Goal: Find specific page/section: Find specific page/section

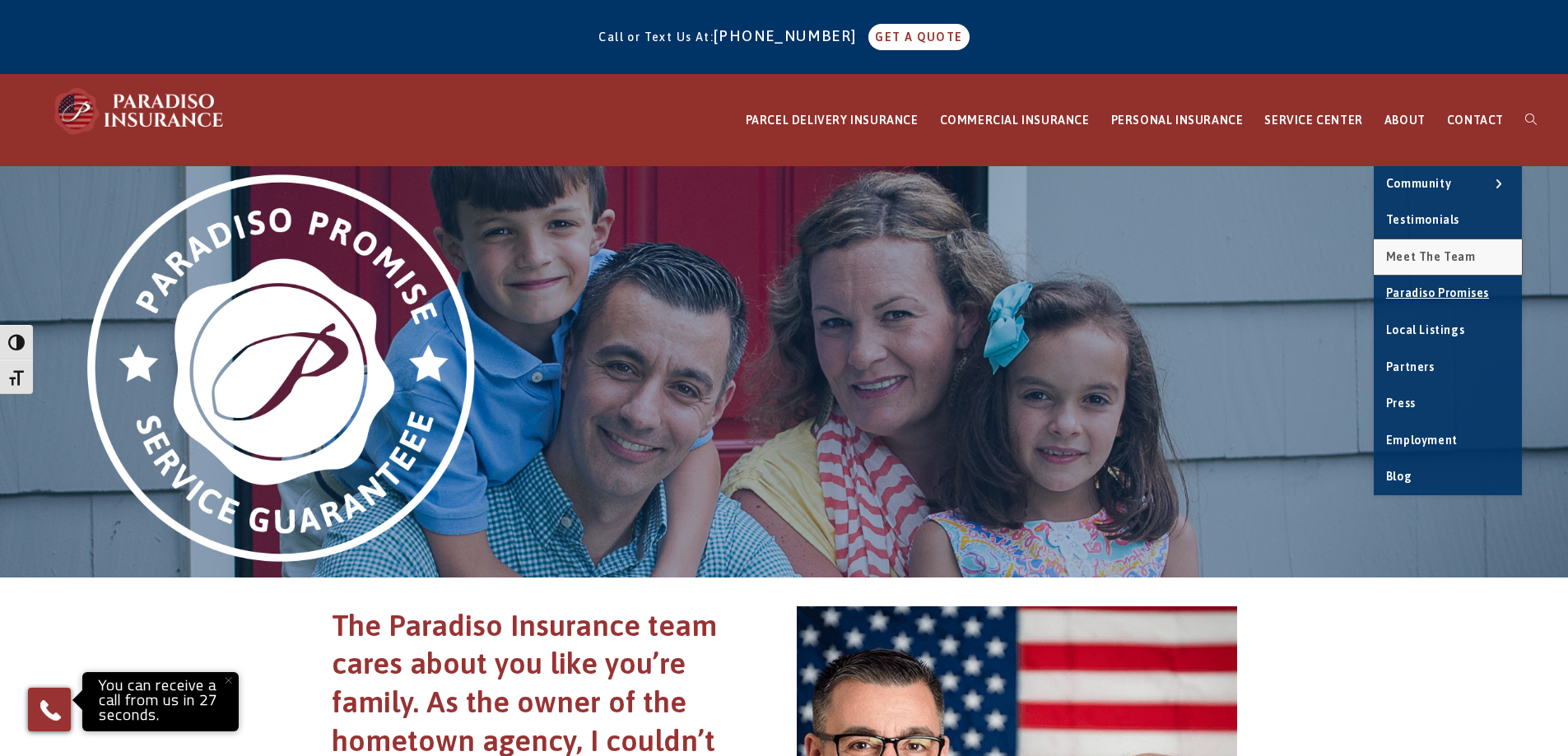
click at [1418, 263] on link "Meet the Team" at bounding box center [1448, 257] width 148 height 36
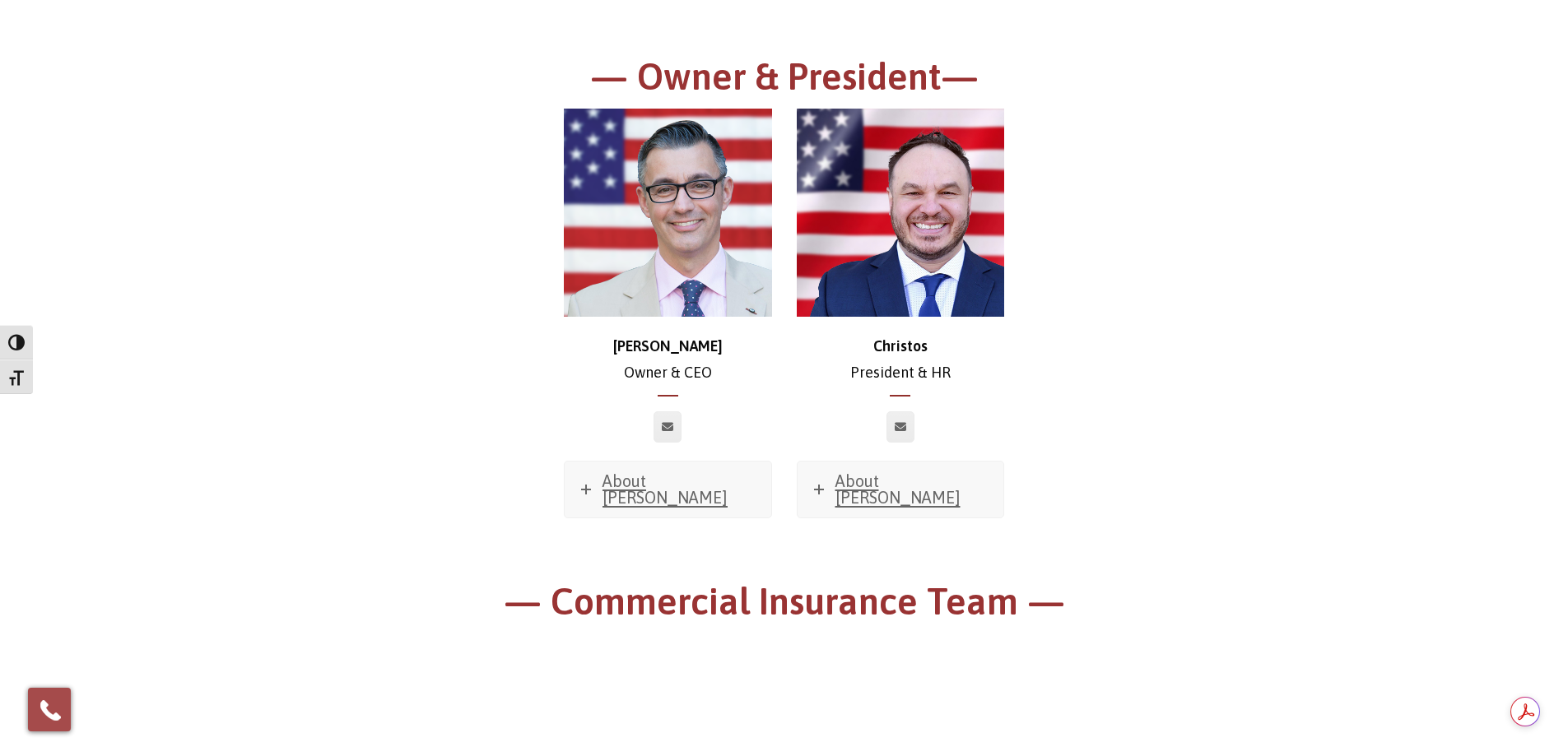
scroll to position [246, 0]
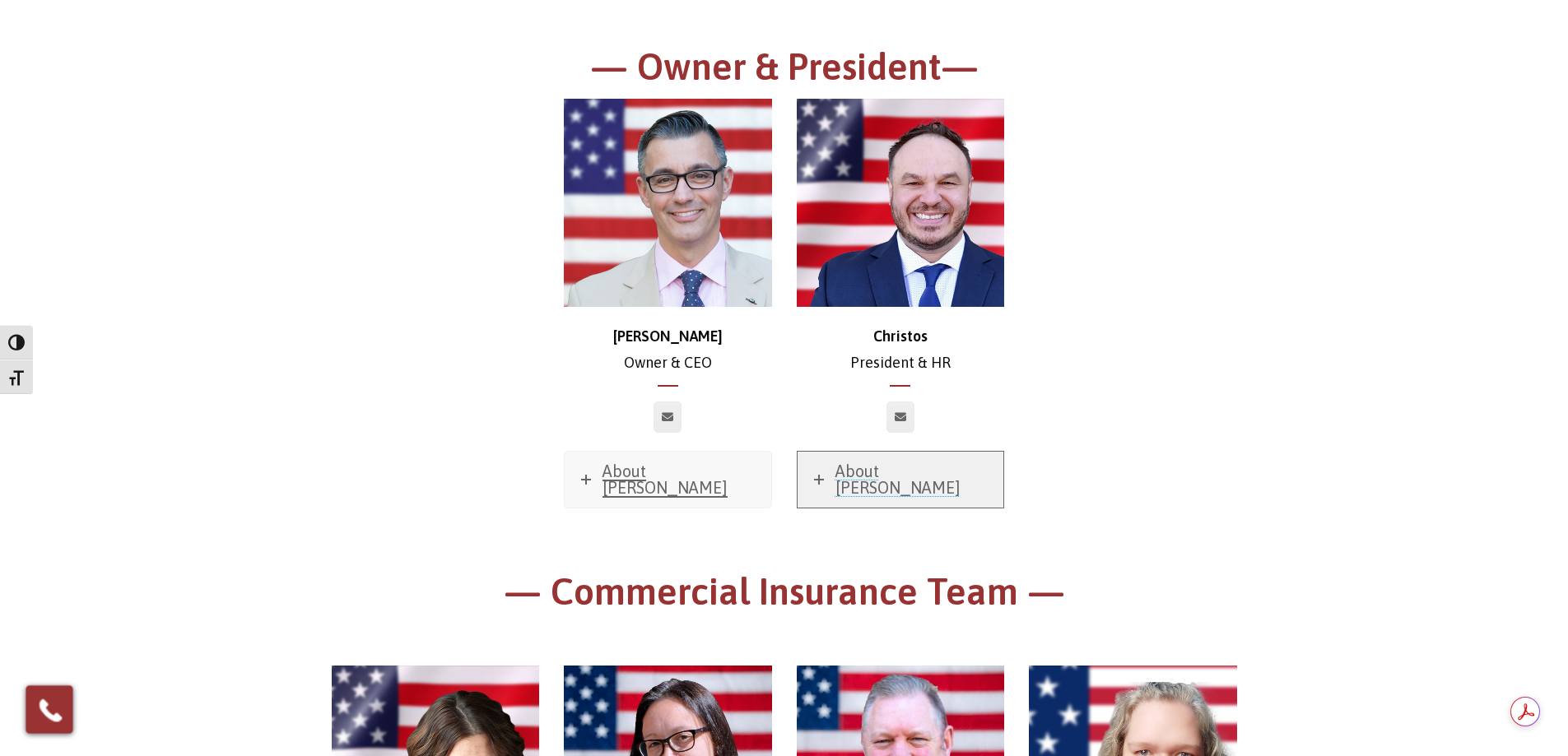
click at [821, 480] on link "About Christos" at bounding box center [901, 479] width 206 height 56
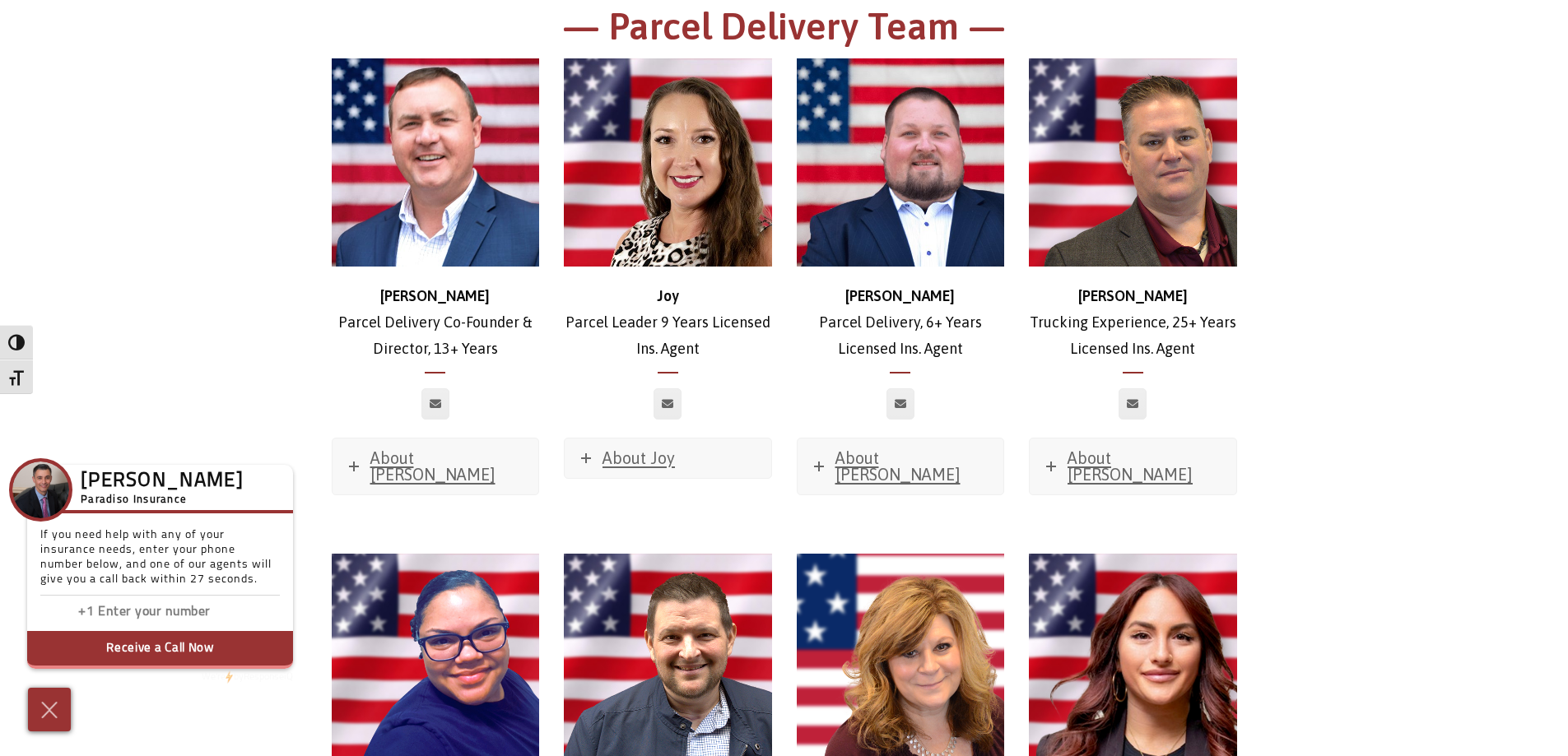
scroll to position [3457, 0]
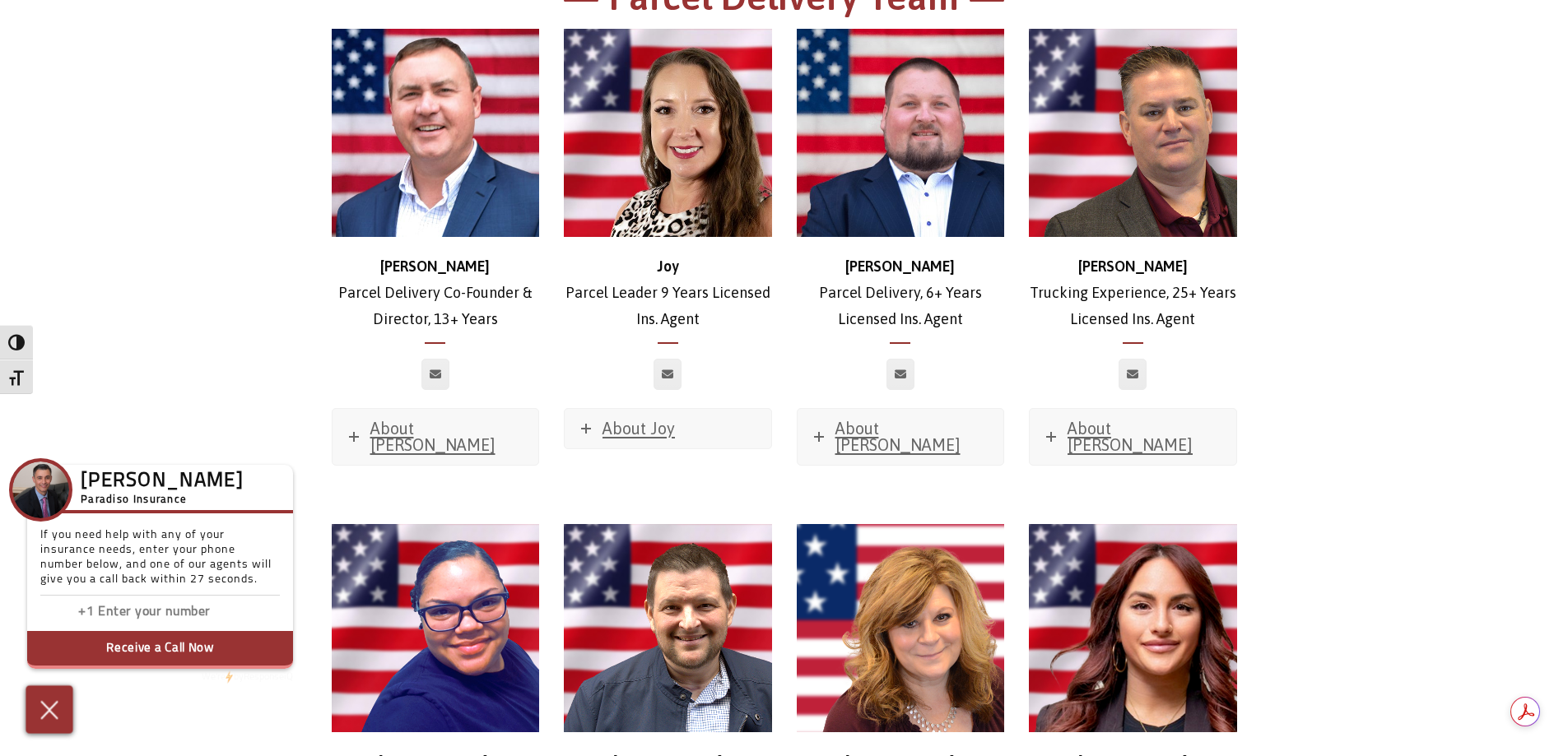
click at [44, 709] on img at bounding box center [50, 709] width 27 height 28
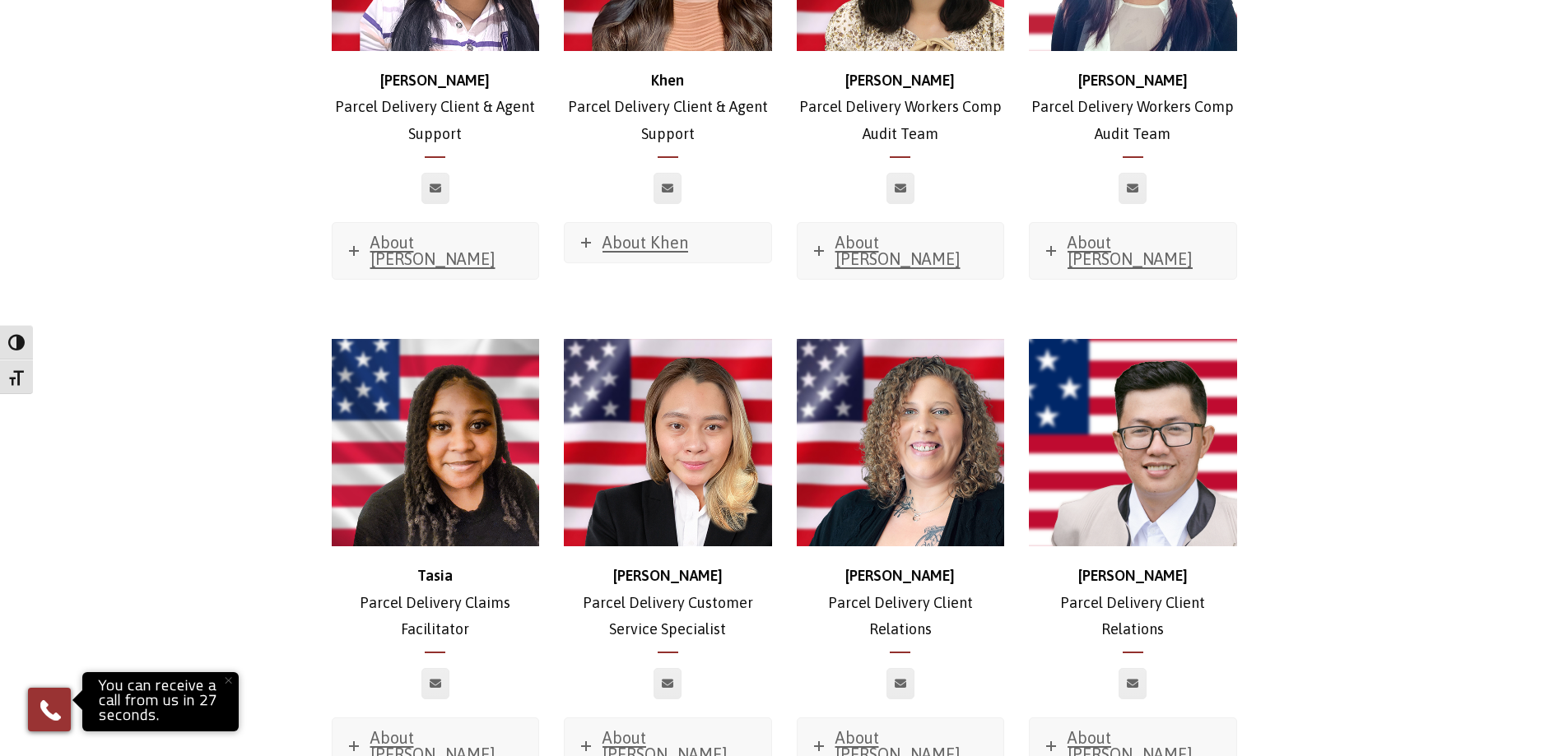
scroll to position [4609, 0]
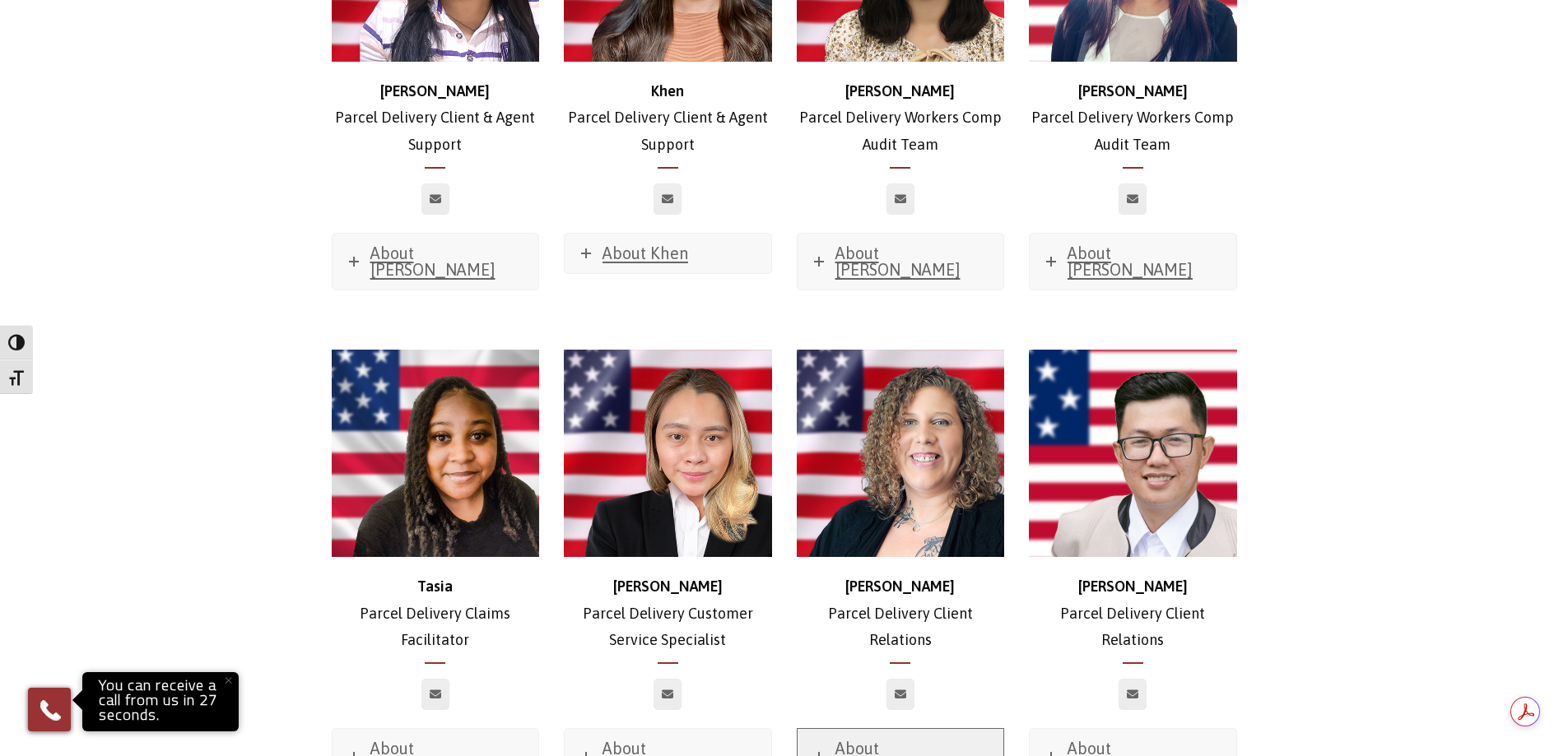
click at [892, 739] on span "About Ashley" at bounding box center [898, 757] width 125 height 35
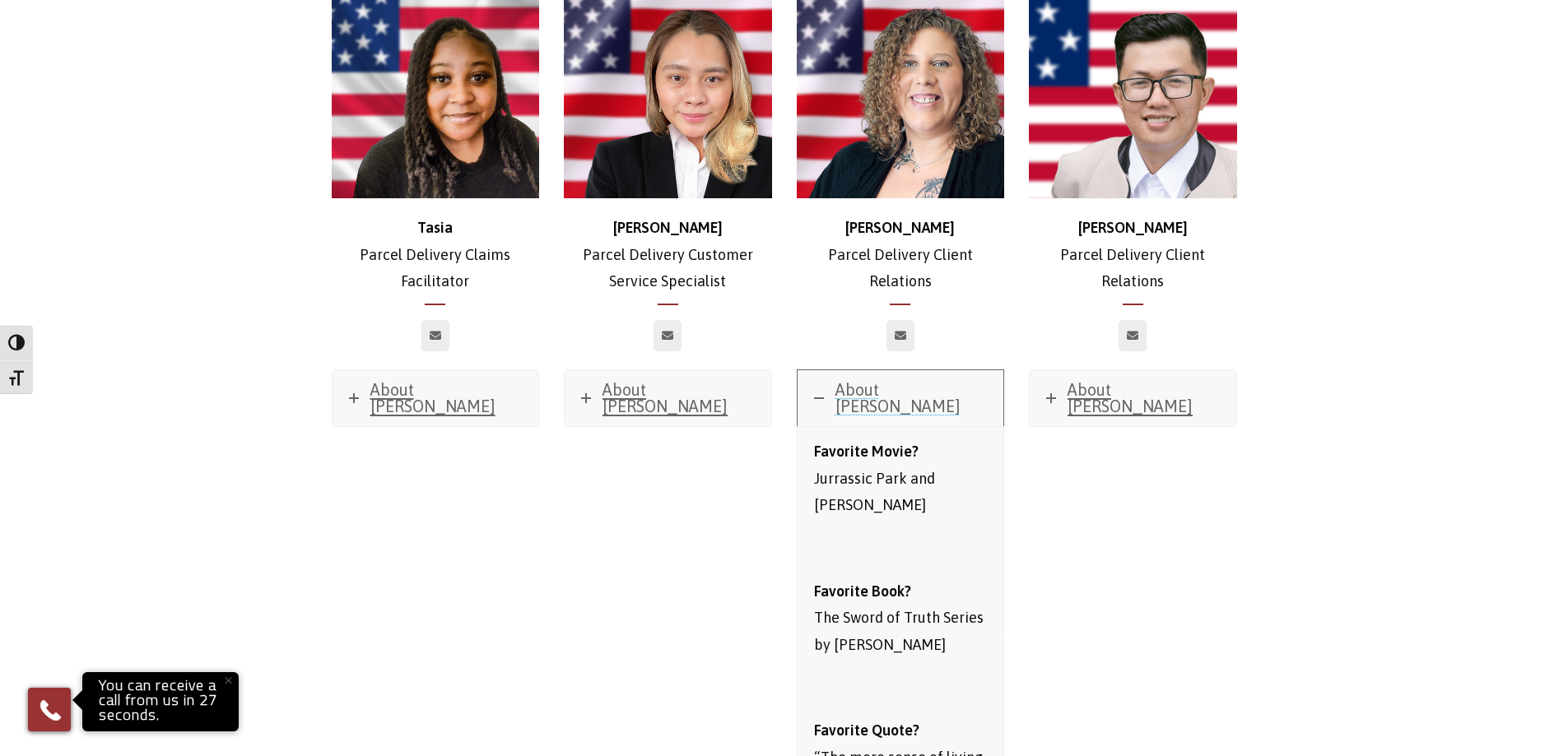
scroll to position [4857, 0]
